Goal: Navigation & Orientation: Find specific page/section

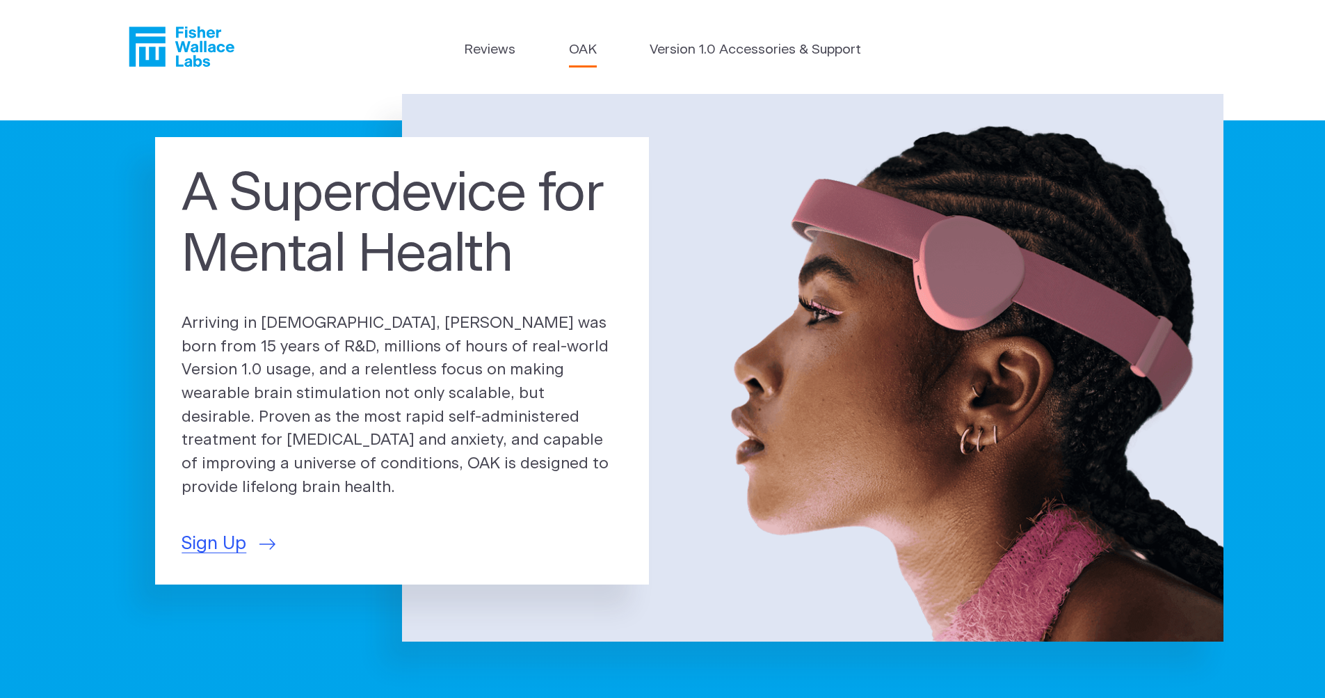
click at [585, 51] on link "OAK" at bounding box center [583, 50] width 28 height 20
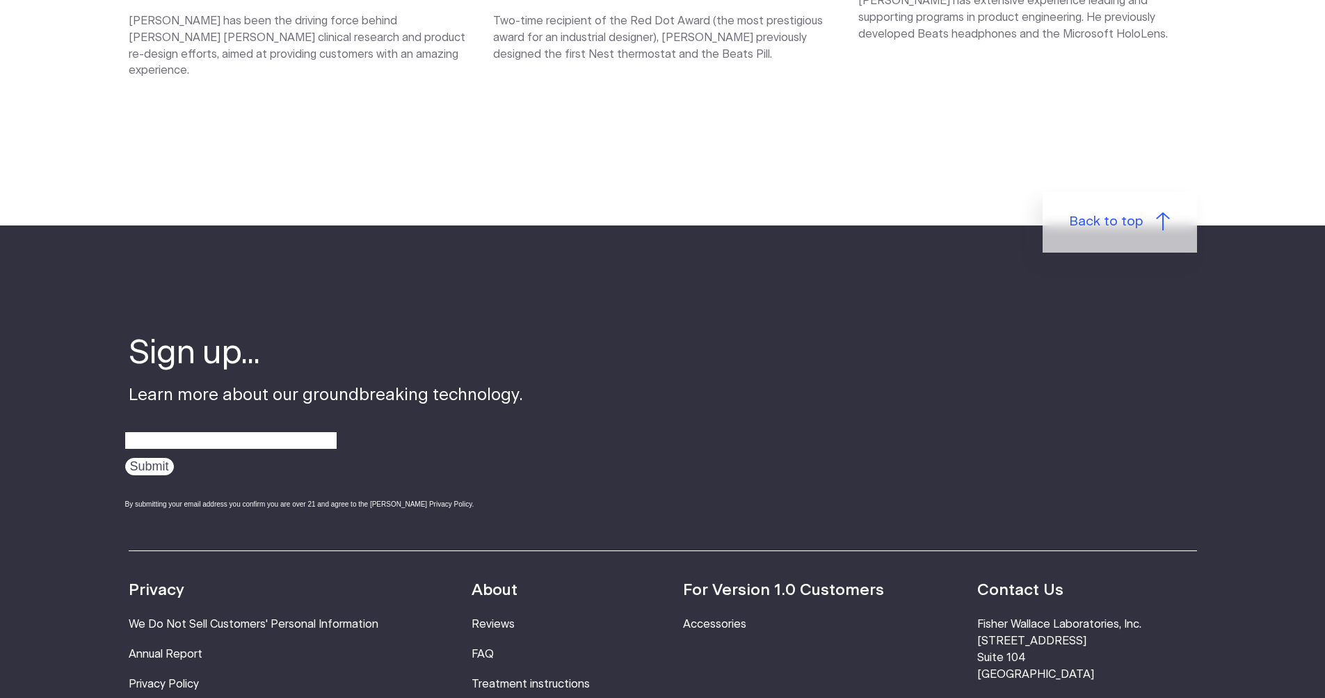
scroll to position [2102, 0]
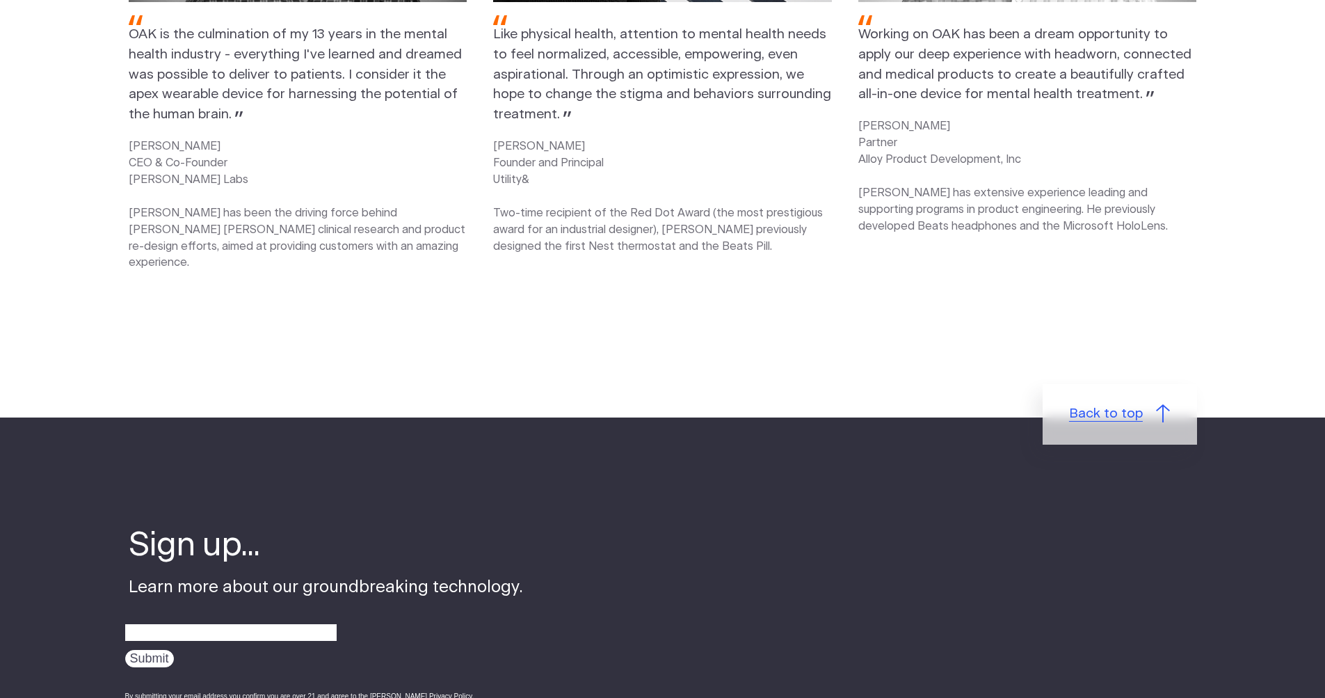
click at [1121, 404] on span "Back to top" at bounding box center [1106, 414] width 74 height 20
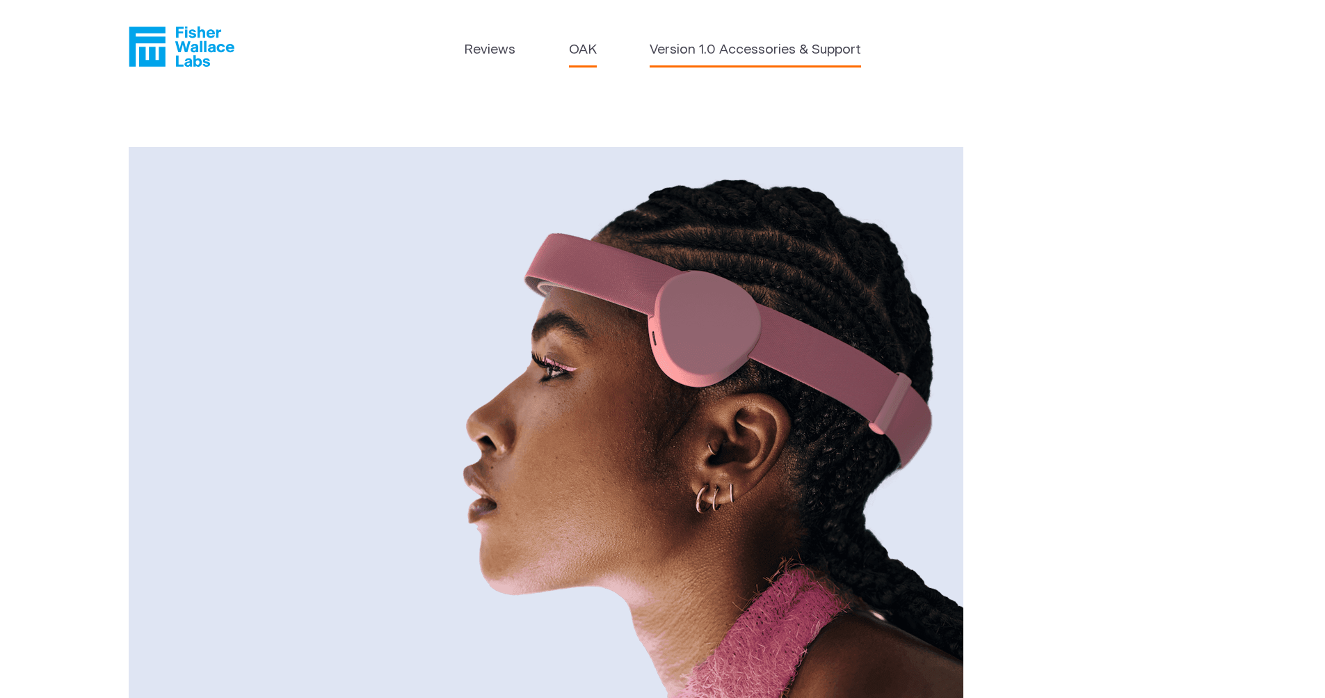
click at [758, 54] on link "Version 1.0 Accessories & Support" at bounding box center [755, 50] width 211 height 20
